Goal: Book appointment/travel/reservation

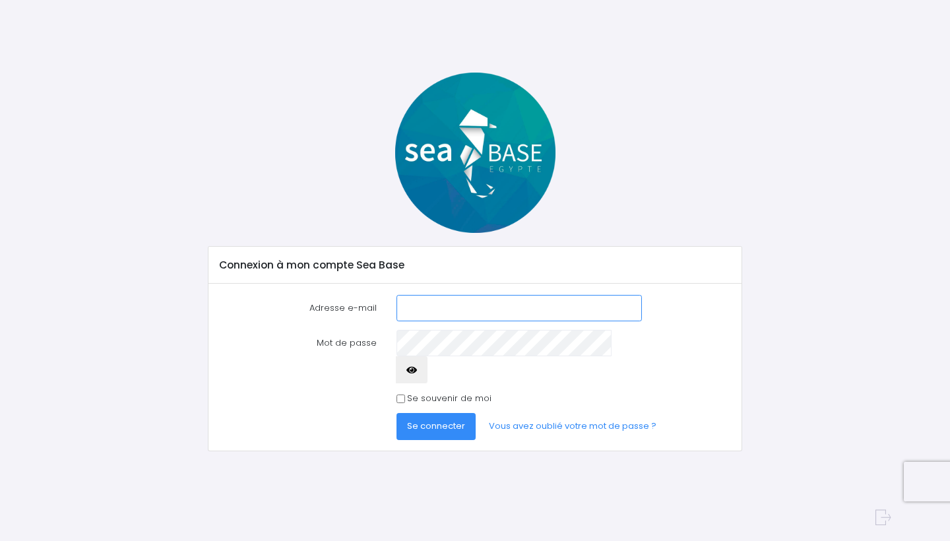
type input "laurent667@neuf.fr"
click at [446, 419] on span "Se connecter" at bounding box center [436, 425] width 58 height 13
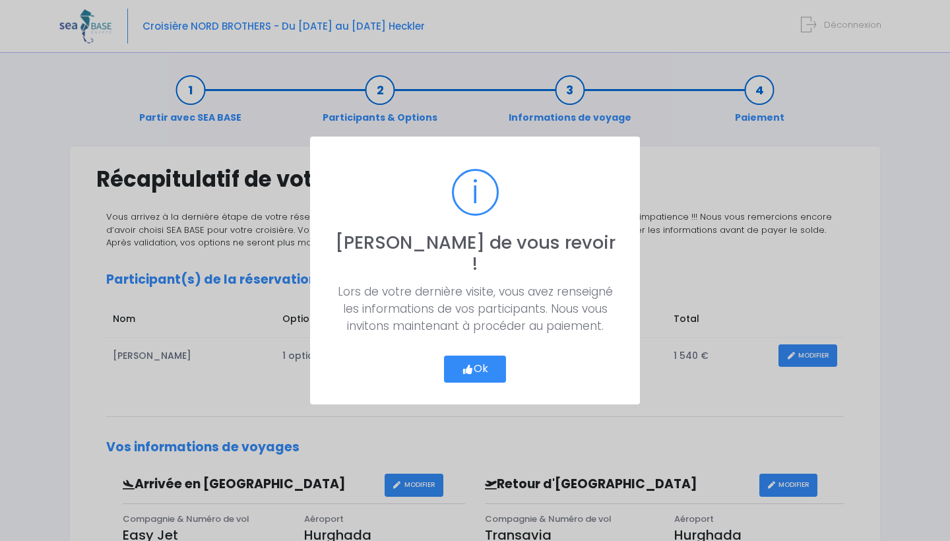
click at [489, 358] on button "Ok" at bounding box center [475, 369] width 62 height 28
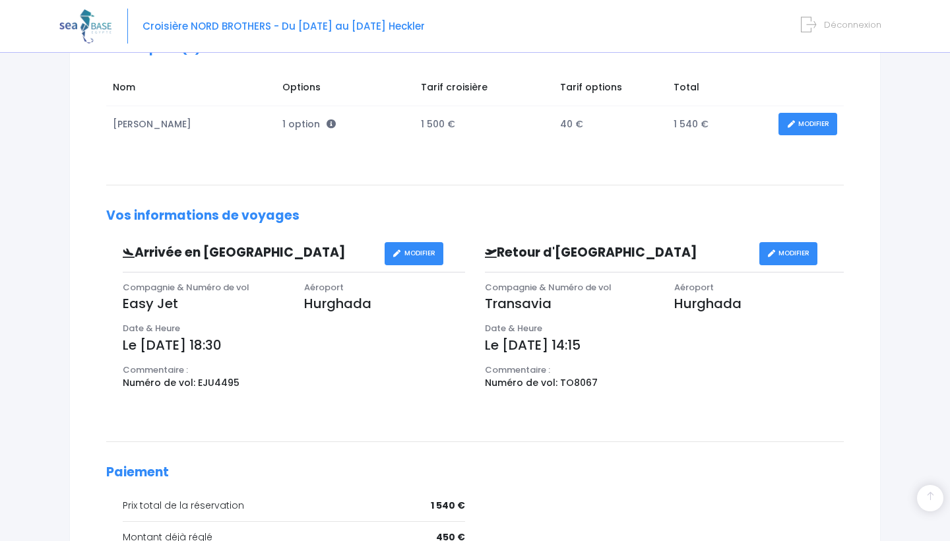
scroll to position [235, 0]
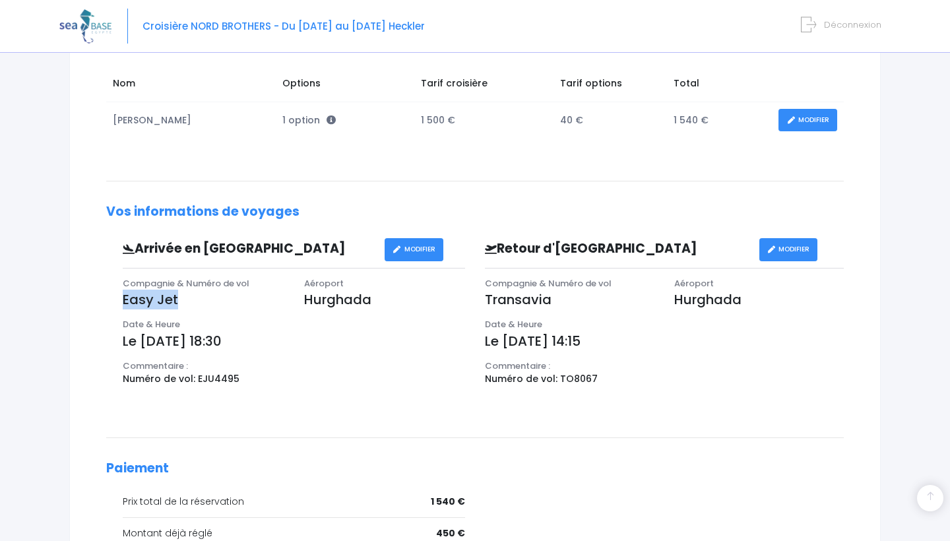
drag, startPoint x: 178, startPoint y: 293, endPoint x: 122, endPoint y: 301, distance: 56.5
click at [122, 301] on div "Compagnie & Numéro de vol Easy Jet" at bounding box center [203, 298] width 181 height 42
copy p "Easy Jet"
click at [782, 251] on link "MODIFIER" at bounding box center [788, 249] width 59 height 23
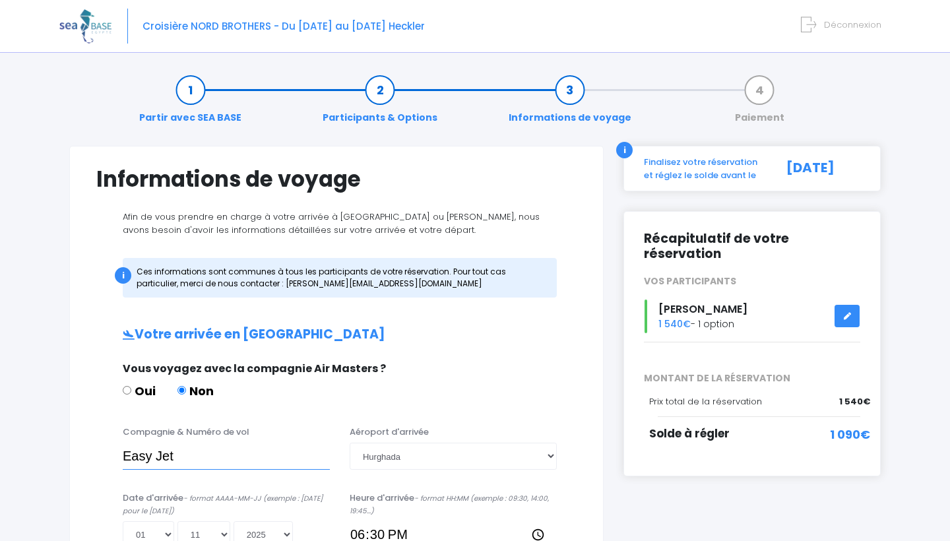
drag, startPoint x: 182, startPoint y: 454, endPoint x: 102, endPoint y: 451, distance: 80.5
click at [102, 451] on div "Compagnie & Numéro de vol Easy Jet Aéroport d'arrivée Choisir un aéroport Hurgh…" at bounding box center [336, 451] width 500 height 52
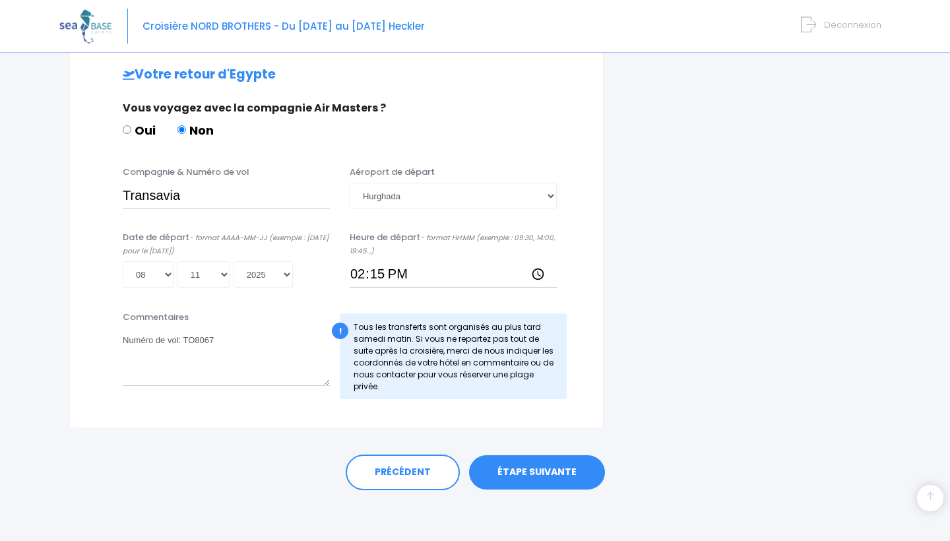
scroll to position [641, 0]
click at [521, 475] on link "ÉTAPE SUIVANTE" at bounding box center [537, 473] width 136 height 34
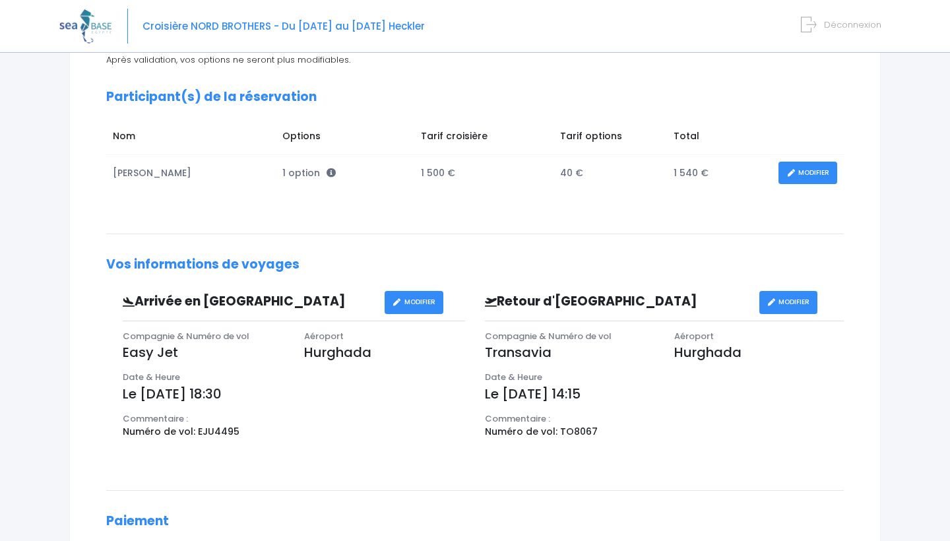
scroll to position [187, 0]
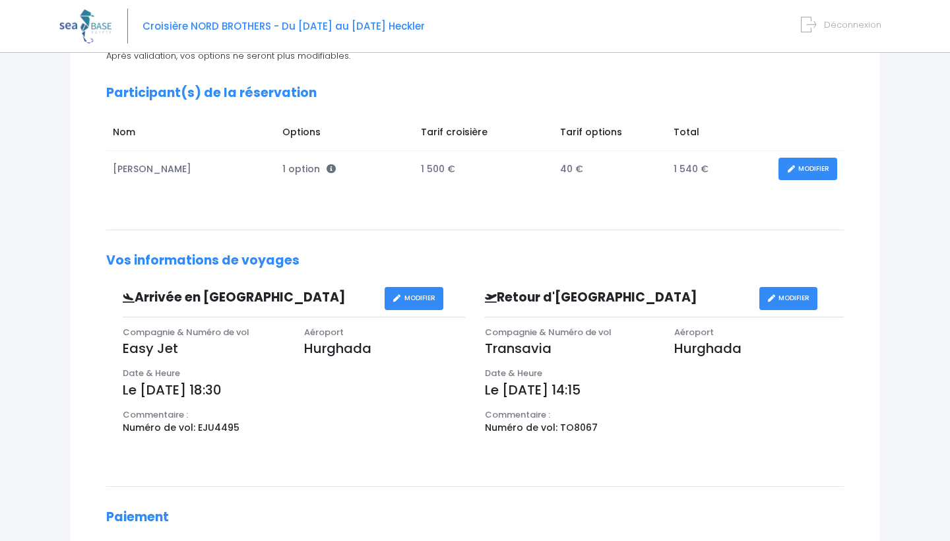
click at [785, 299] on link "MODIFIER" at bounding box center [788, 298] width 59 height 23
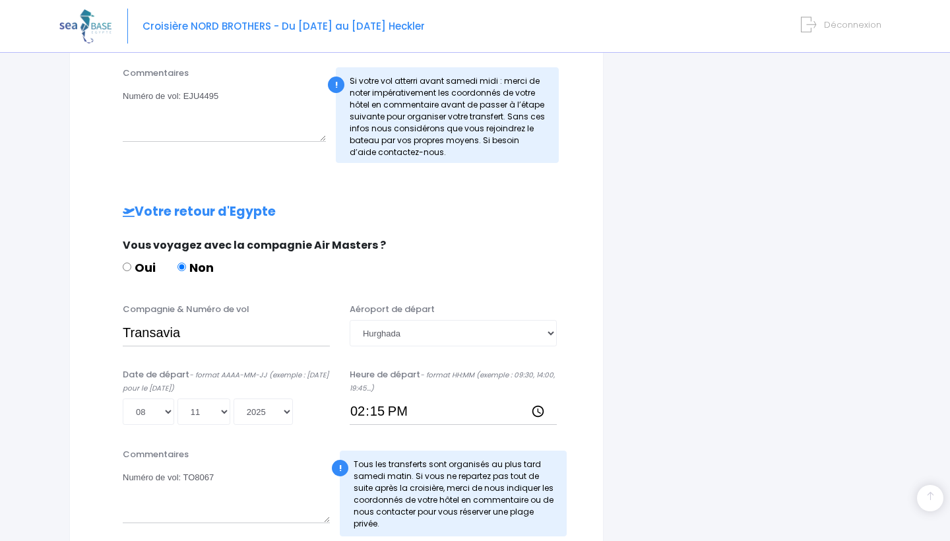
scroll to position [504, 0]
drag, startPoint x: 189, startPoint y: 333, endPoint x: 76, endPoint y: 328, distance: 112.2
click at [76, 328] on div "Informations de voyage Afin de vous prendre en charge à votre arrivée à [GEOGRA…" at bounding box center [336, 103] width 534 height 924
paste input "Easy Jet"
type input "Easy Jet"
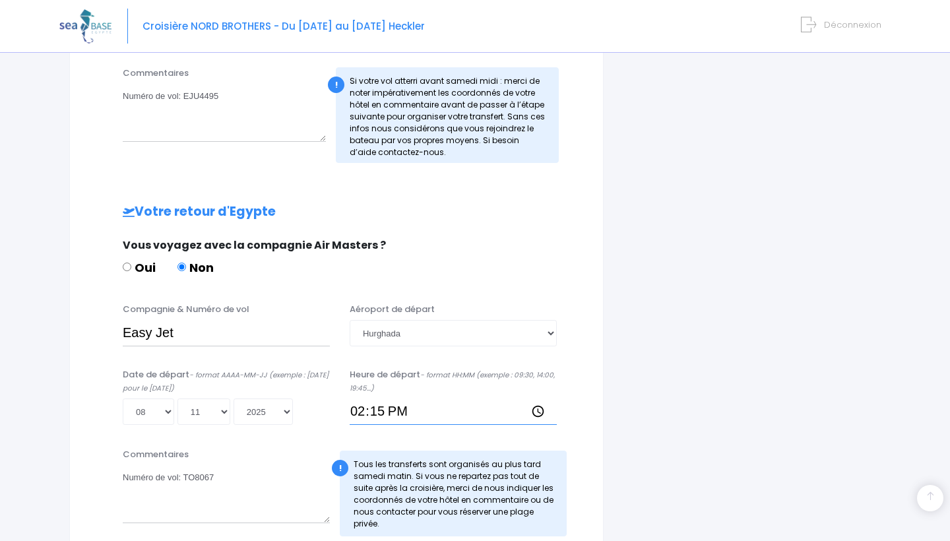
click at [354, 413] on input "14:15" at bounding box center [453, 411] width 207 height 26
click at [402, 409] on input "22:15" at bounding box center [453, 411] width 207 height 26
click at [379, 412] on input "22:15" at bounding box center [453, 411] width 207 height 26
type input "22:30"
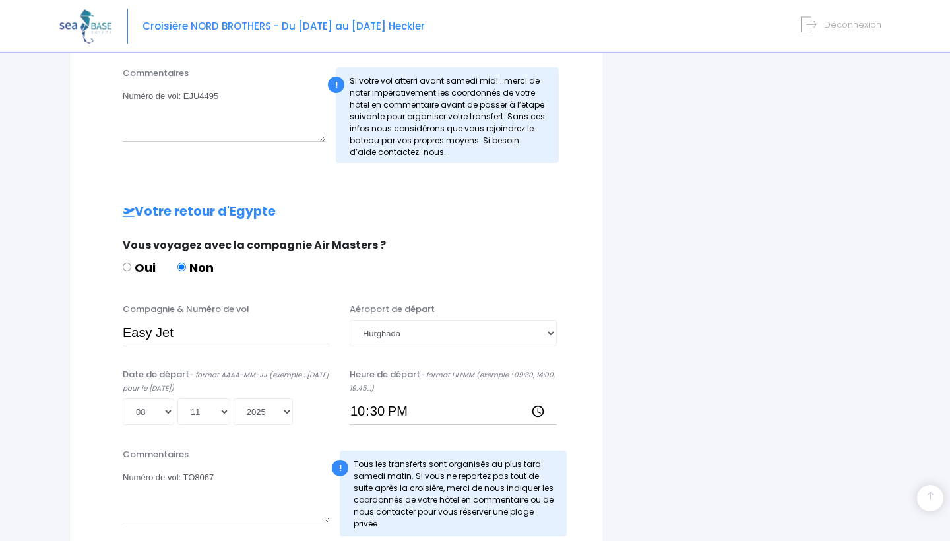
click at [733, 398] on div "i Finalisez votre réservation et réglez le solde avant le 02/09/2025 Récapitula…" at bounding box center [751, 103] width 277 height 924
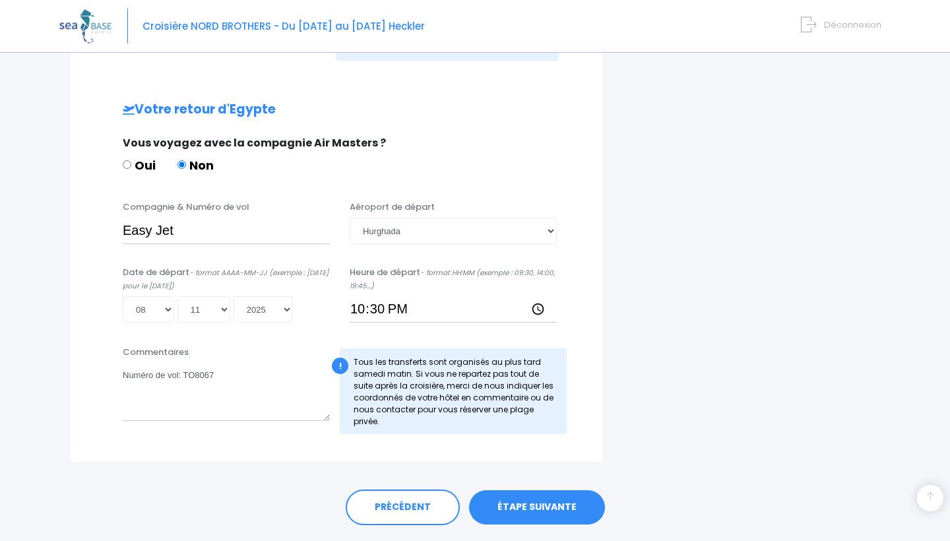
scroll to position [615, 0]
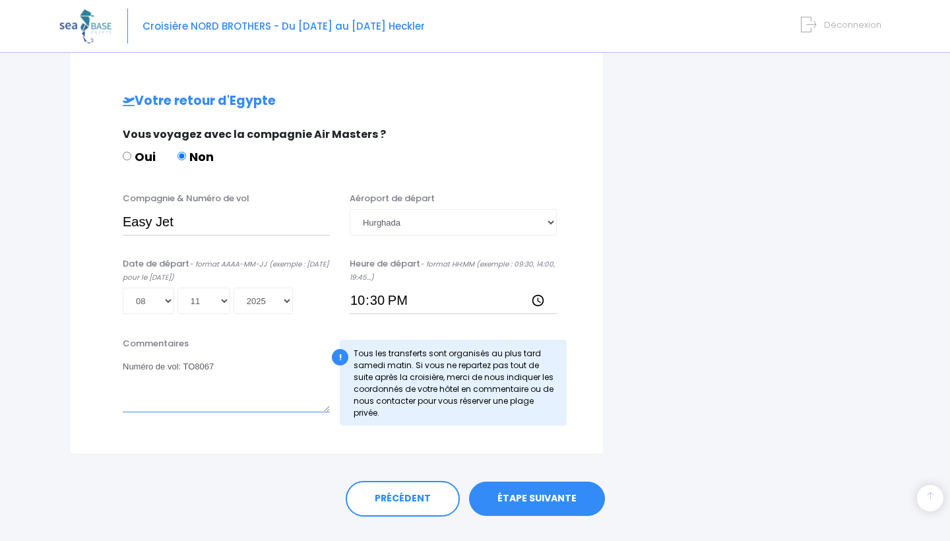
drag, startPoint x: 186, startPoint y: 363, endPoint x: 241, endPoint y: 363, distance: 55.4
click at [241, 363] on textarea "Numéro de vol: TO8067" at bounding box center [226, 383] width 207 height 58
paste textarea "EJU4496"
type textarea "Numéro de vol: EJU4496"
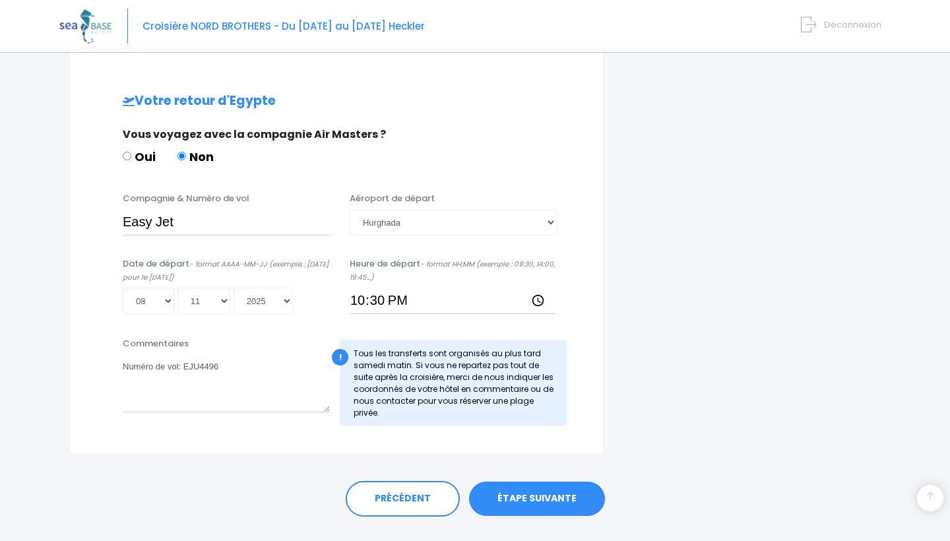
click at [539, 499] on link "ÉTAPE SUIVANTE" at bounding box center [537, 498] width 136 height 34
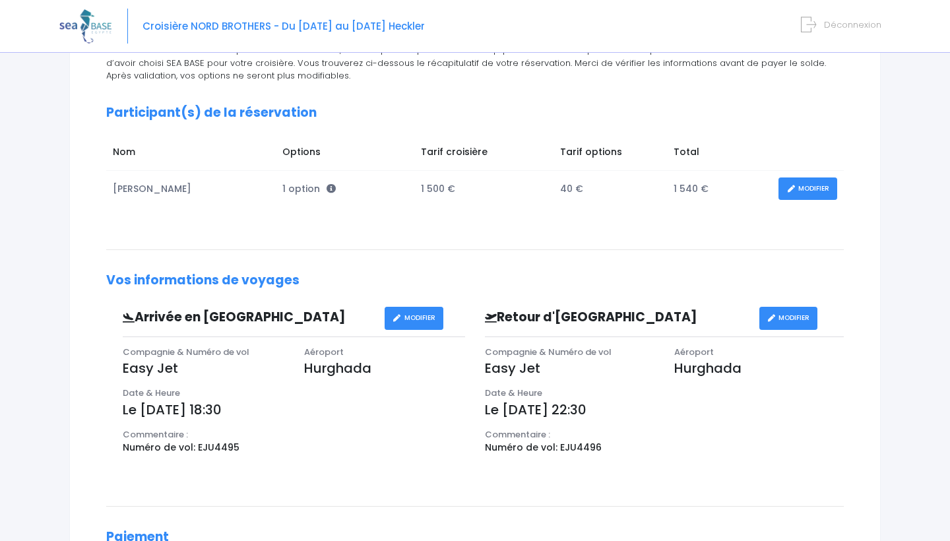
scroll to position [168, 0]
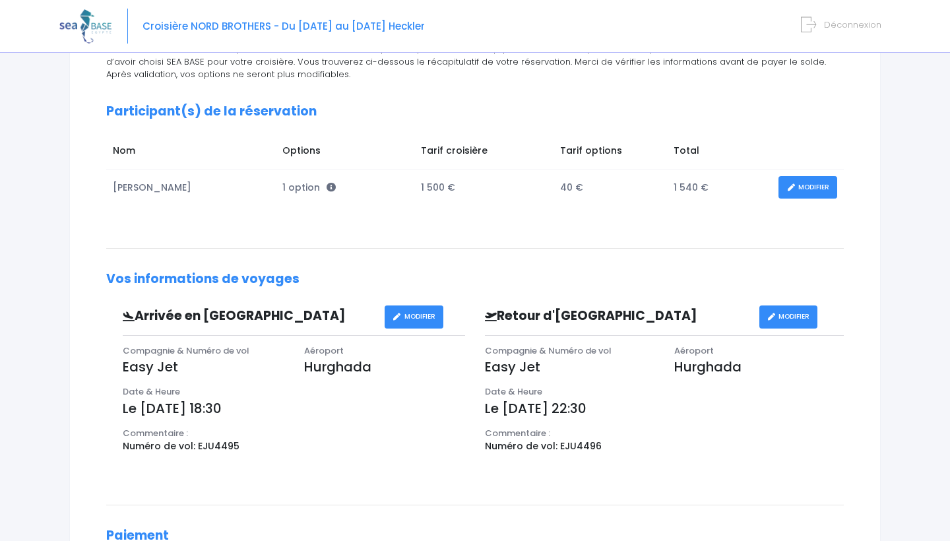
click at [421, 311] on link "MODIFIER" at bounding box center [413, 316] width 59 height 23
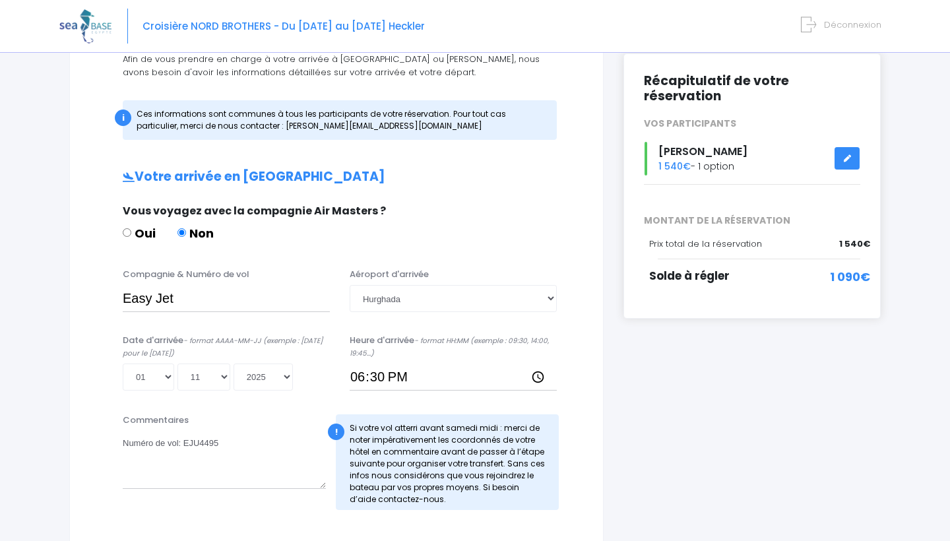
scroll to position [158, 0]
click at [358, 374] on input "18:30" at bounding box center [453, 376] width 207 height 26
type input "21:30"
click at [698, 422] on div "i Finalisez votre réservation et réglez le solde avant le 02/09/2025 Récapitula…" at bounding box center [751, 449] width 277 height 924
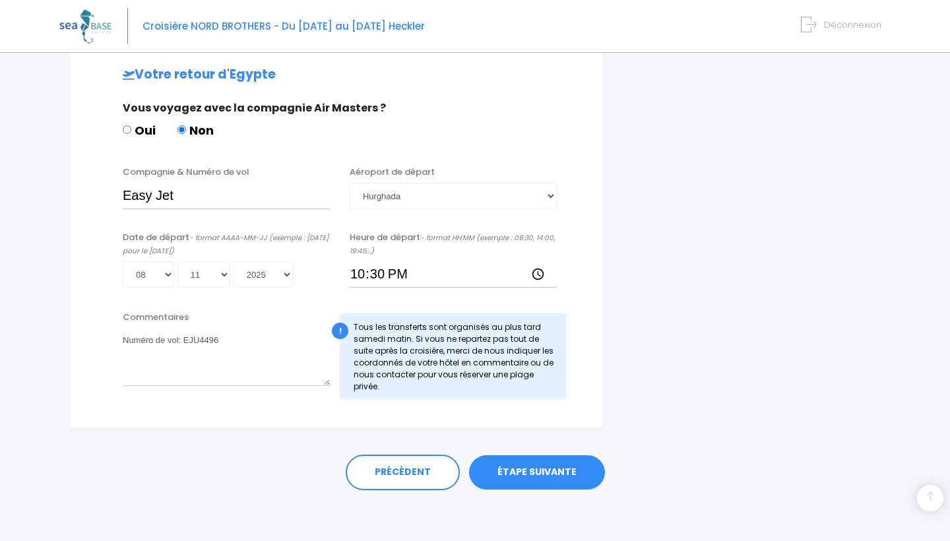
scroll to position [641, 0]
click at [535, 466] on link "ÉTAPE SUIVANTE" at bounding box center [537, 473] width 136 height 34
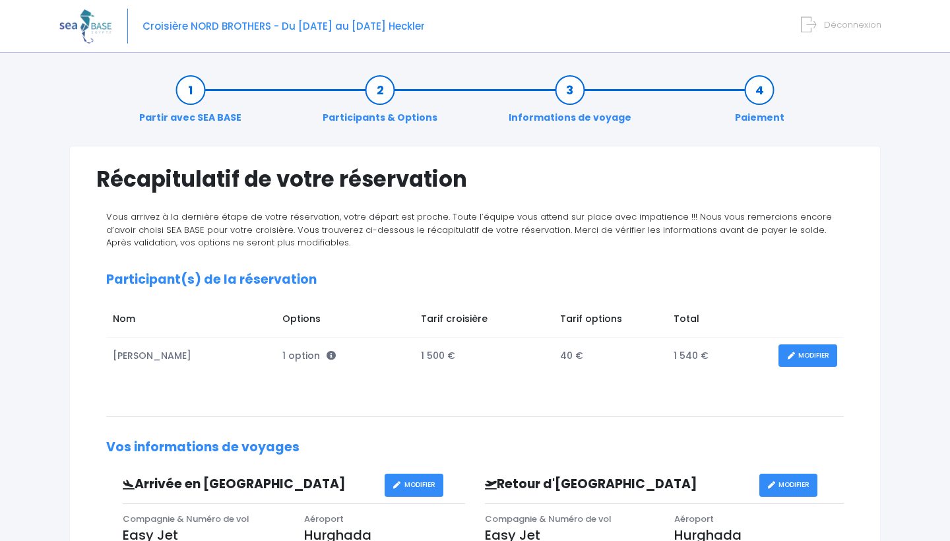
click at [813, 357] on link "MODIFIER" at bounding box center [807, 355] width 59 height 23
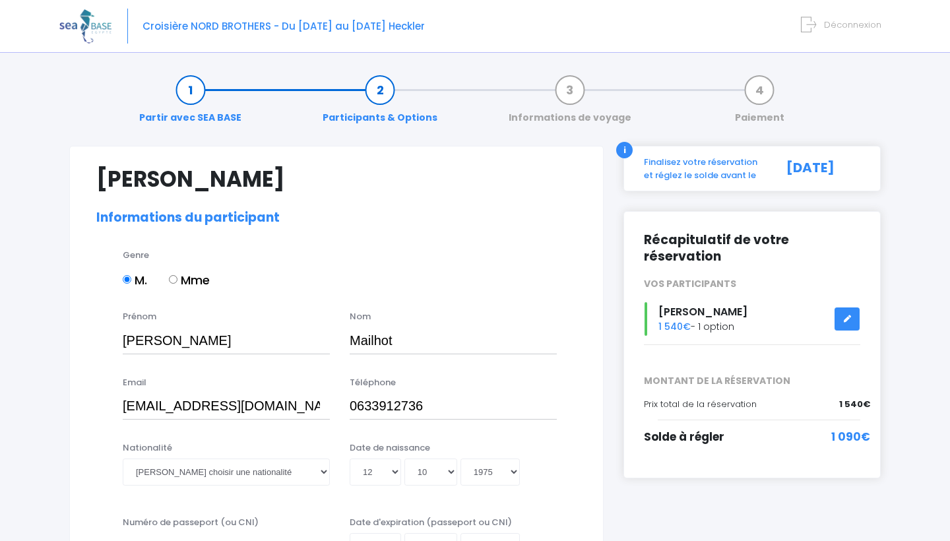
select select "MF1"
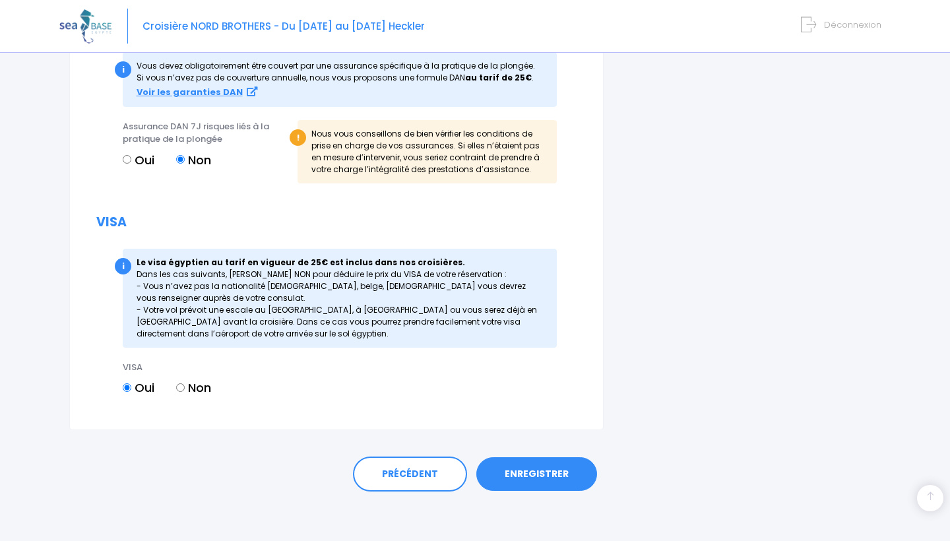
scroll to position [1652, 0]
click at [559, 475] on link "ENREGISTRER" at bounding box center [536, 475] width 121 height 34
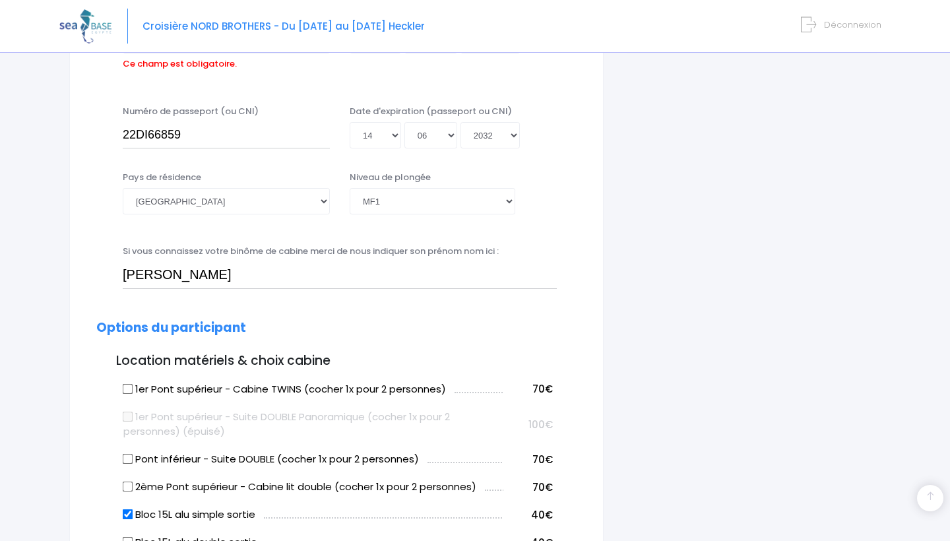
scroll to position [326, 0]
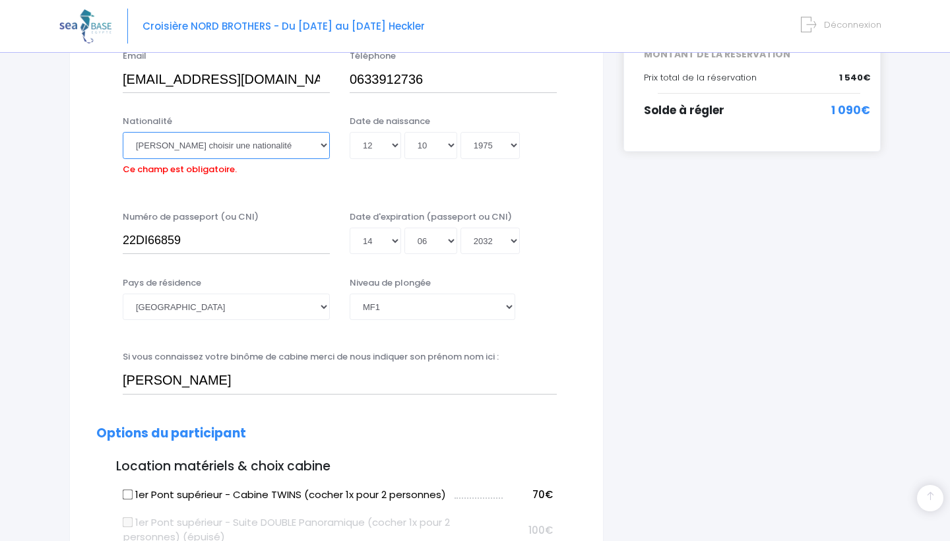
select select "Française"
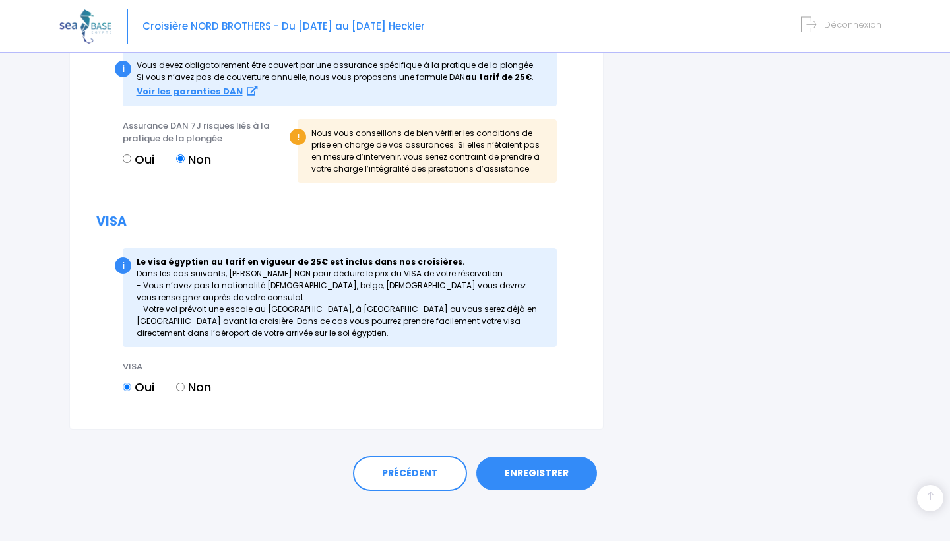
scroll to position [1652, 0]
click at [531, 468] on link "ENREGISTRER" at bounding box center [536, 475] width 121 height 34
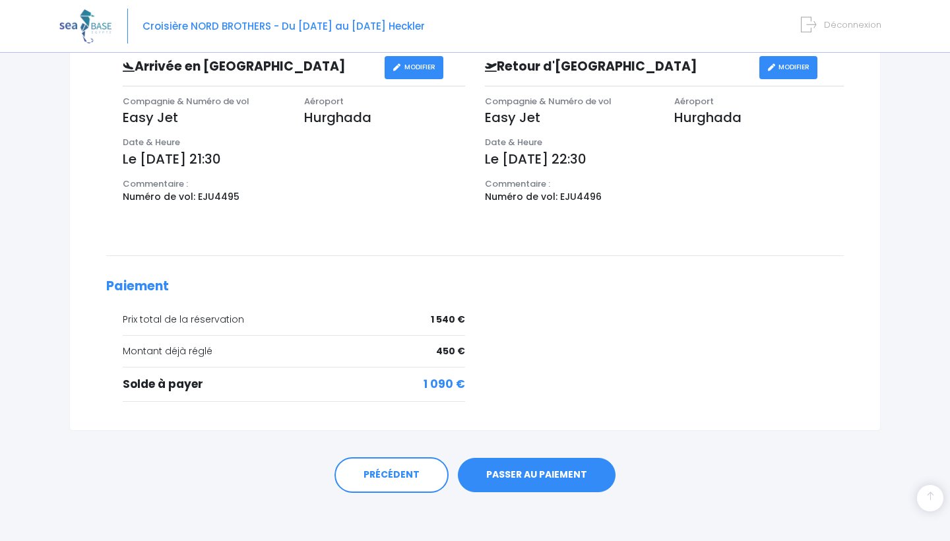
scroll to position [417, 0]
click at [561, 479] on link "PASSER AU PAIEMENT" at bounding box center [537, 475] width 158 height 34
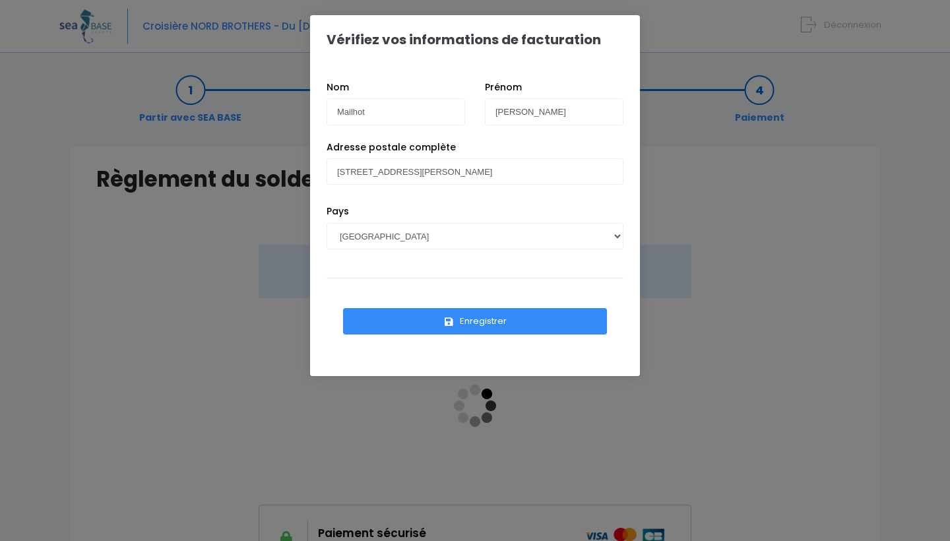
click at [475, 325] on button "Enregistrer" at bounding box center [475, 321] width 264 height 26
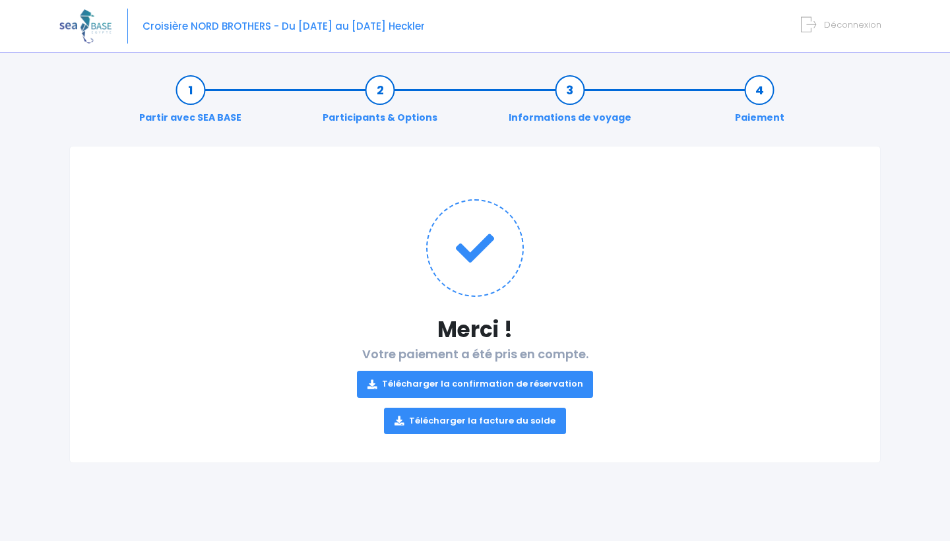
click at [493, 421] on link "Télécharger la facture du solde" at bounding box center [475, 421] width 182 height 26
click at [563, 387] on link "Télécharger la confirmation de réservation" at bounding box center [475, 384] width 237 height 26
